Goal: Task Accomplishment & Management: Understand process/instructions

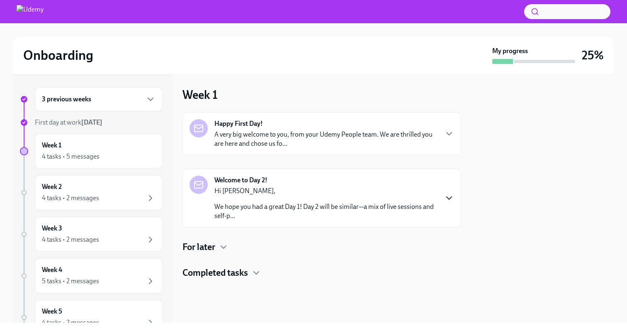
click at [451, 198] on icon "button" at bounding box center [449, 198] width 10 height 10
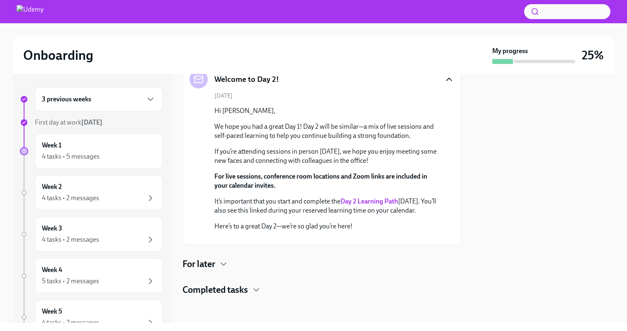
scroll to position [198, 0]
click at [220, 267] on icon "button" at bounding box center [224, 264] width 10 height 10
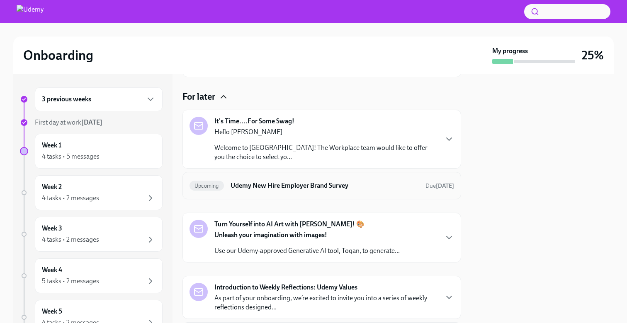
scroll to position [281, 0]
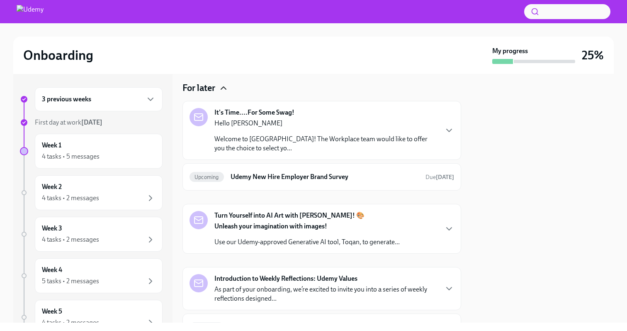
click at [429, 153] on div "Hello [PERSON_NAME] Welcome to Udemy! The Workplace team would like to offer yo…" at bounding box center [326, 136] width 223 height 34
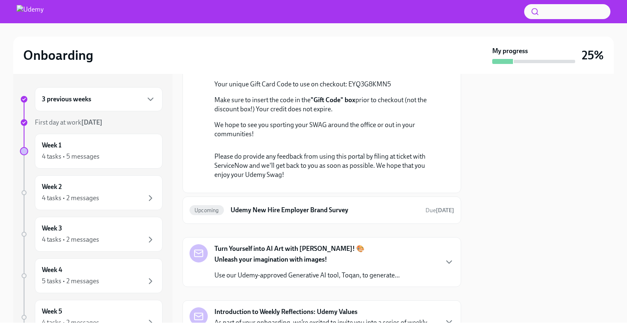
scroll to position [467, 0]
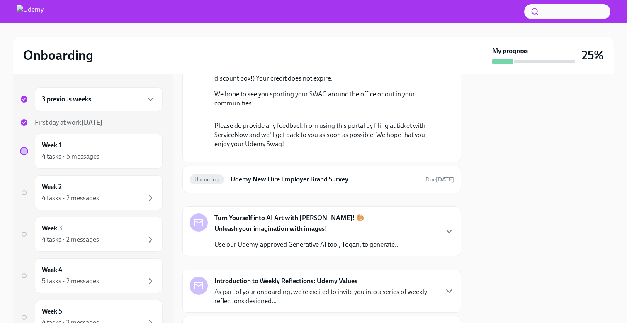
click at [390, 32] on link "the swag portal." at bounding box center [325, 23] width 221 height 17
drag, startPoint x: 350, startPoint y: 211, endPoint x: 379, endPoint y: 208, distance: 29.7
click at [394, 58] on p "Your unique Gift Card Code to use on checkout: EYQ3G8KMN5" at bounding box center [328, 53] width 227 height 9
copy p "EYQ3G8KMN5"
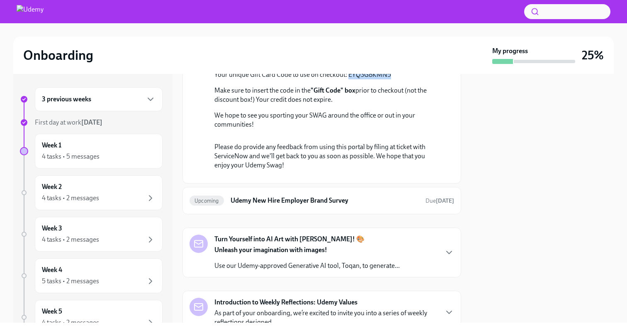
scroll to position [471, 0]
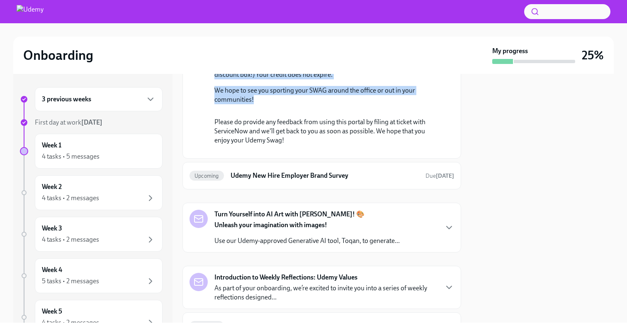
drag, startPoint x: 215, startPoint y: 120, endPoint x: 267, endPoint y: 259, distance: 147.6
click at [267, 104] on div "Hello [PERSON_NAME] Welcome to Udemy! The Workplace team would like to offer yo…" at bounding box center [328, 32] width 227 height 143
copy div "Hello [PERSON_NAME] Welcome to Udemy! The Workplace team would like to offer yo…"
click at [400, 54] on p "Your unique Gift Card Code to use on checkout: EYQ3G8KMN5" at bounding box center [328, 49] width 227 height 9
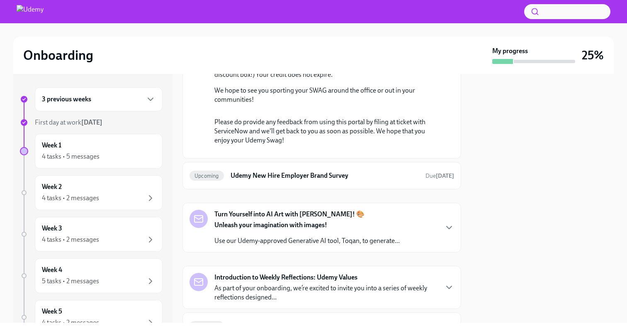
drag, startPoint x: 348, startPoint y: 207, endPoint x: 387, endPoint y: 206, distance: 38.6
click at [389, 54] on p "Your unique Gift Card Code to use on checkout: EYQ3G8KMN5" at bounding box center [328, 49] width 227 height 9
copy p "EYQ3G8KMN5"
click at [82, 148] on div "Week 1 4 tasks • 5 messages" at bounding box center [99, 151] width 114 height 21
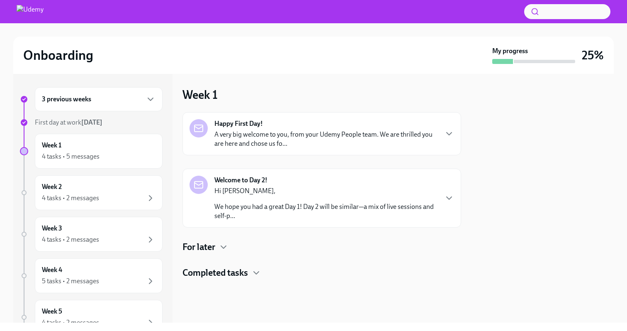
click at [246, 273] on h4 "Completed tasks" at bounding box center [216, 272] width 66 height 12
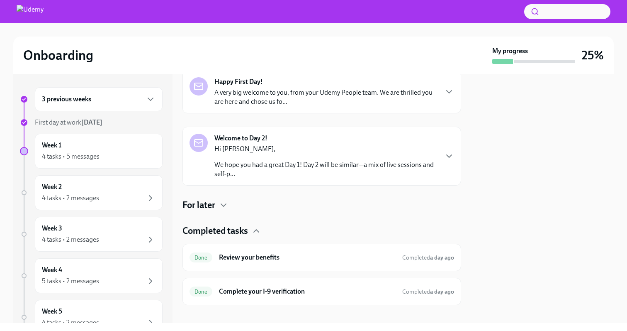
scroll to position [51, 0]
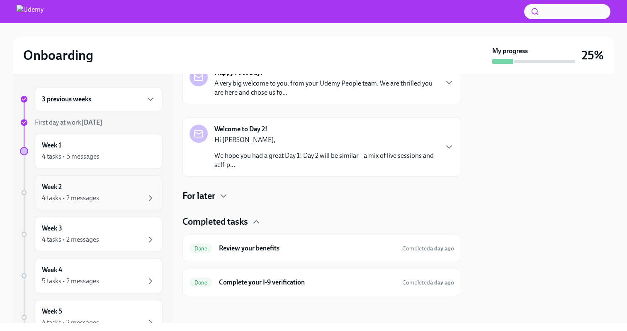
click at [98, 191] on div "Week 2 4 tasks • 2 messages" at bounding box center [99, 192] width 114 height 21
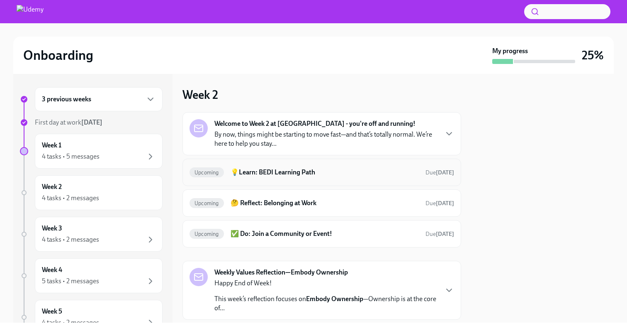
click at [209, 171] on span "Upcoming" at bounding box center [207, 172] width 34 height 6
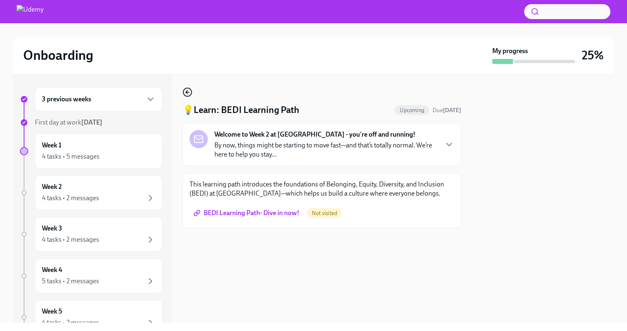
click at [188, 94] on icon "button" at bounding box center [188, 92] width 10 height 10
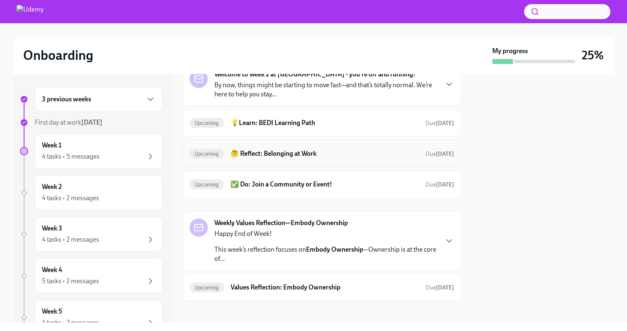
scroll to position [54, 0]
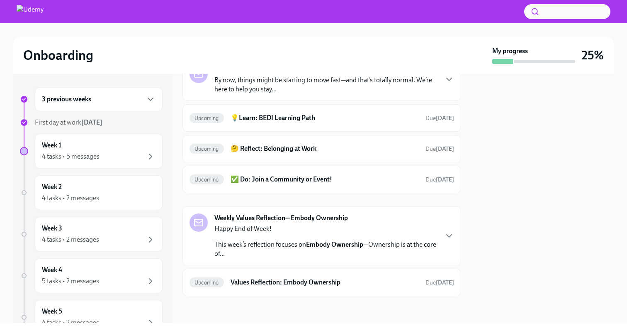
click at [54, 58] on h2 "Onboarding" at bounding box center [58, 55] width 70 height 17
click at [506, 48] on strong "My progress" at bounding box center [511, 50] width 36 height 9
click at [102, 143] on div "Week 1 4 tasks • 5 messages" at bounding box center [99, 151] width 114 height 21
